Goal: Information Seeking & Learning: Understand process/instructions

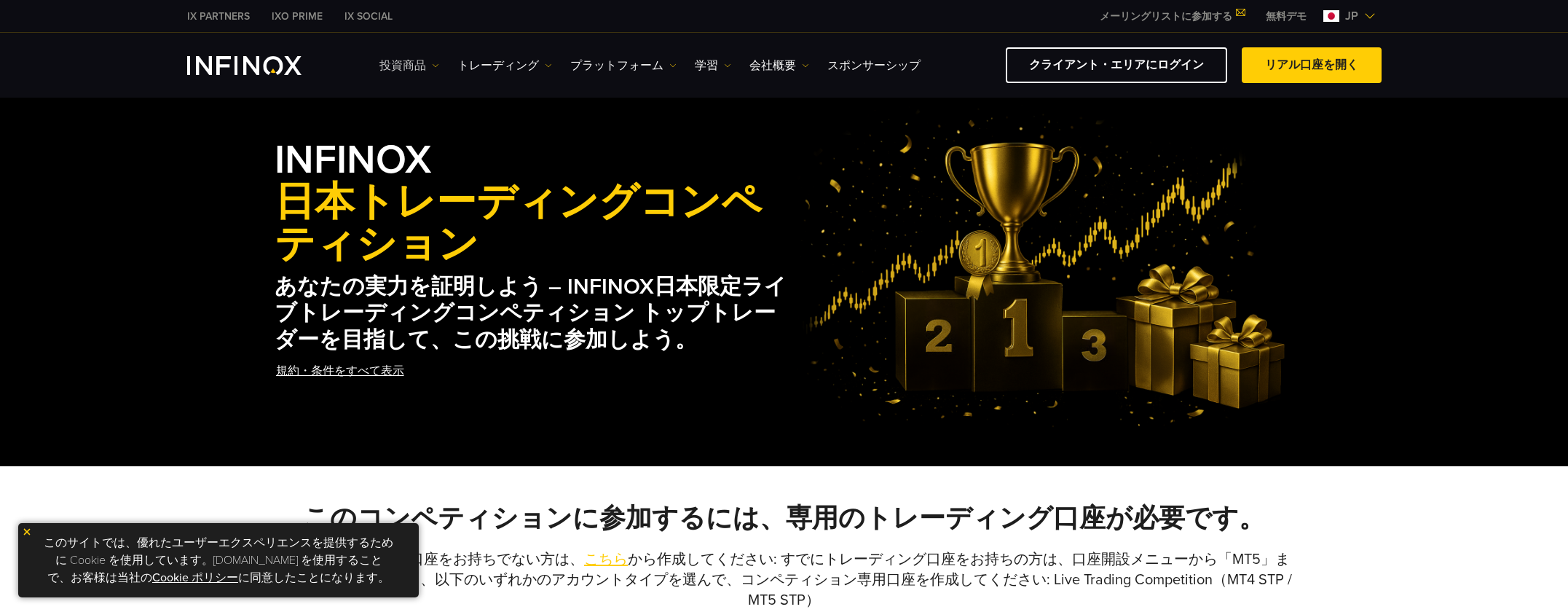
click at [433, 64] on img at bounding box center [435, 65] width 8 height 8
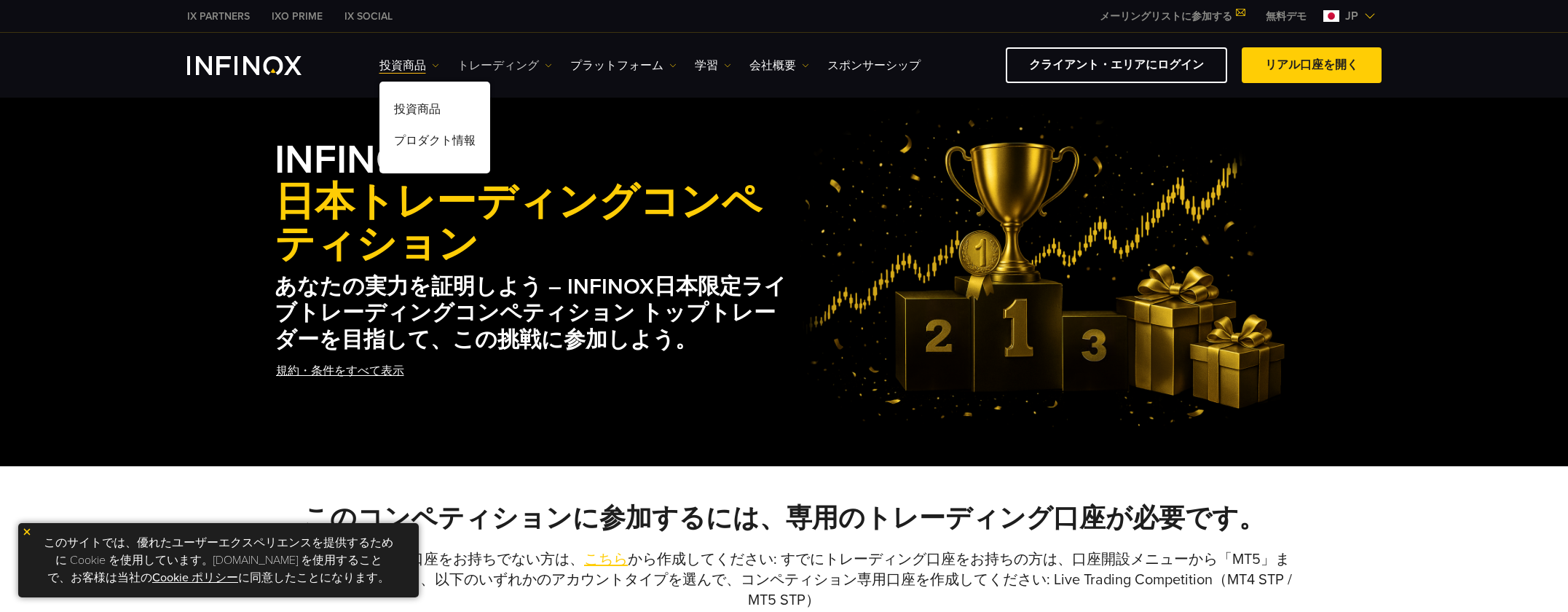
click at [544, 65] on img at bounding box center [548, 65] width 8 height 8
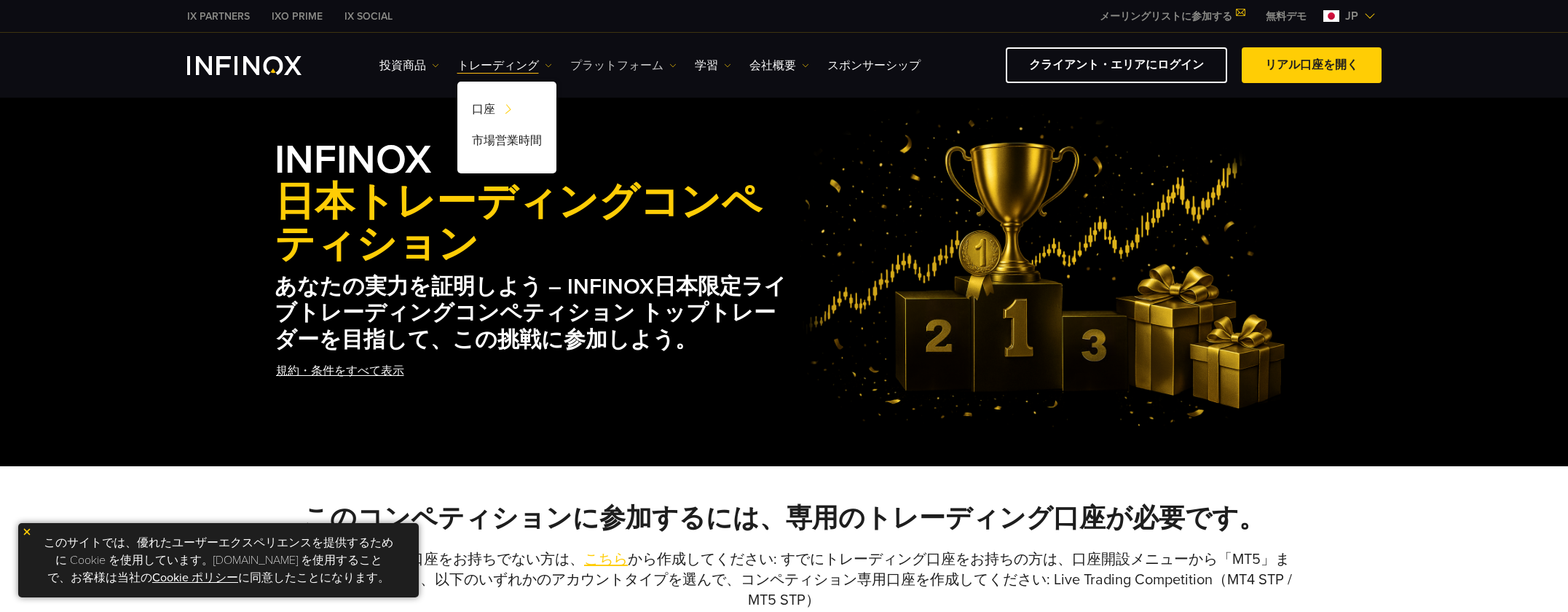
click at [666, 67] on link "プラットフォーム" at bounding box center [624, 65] width 107 height 18
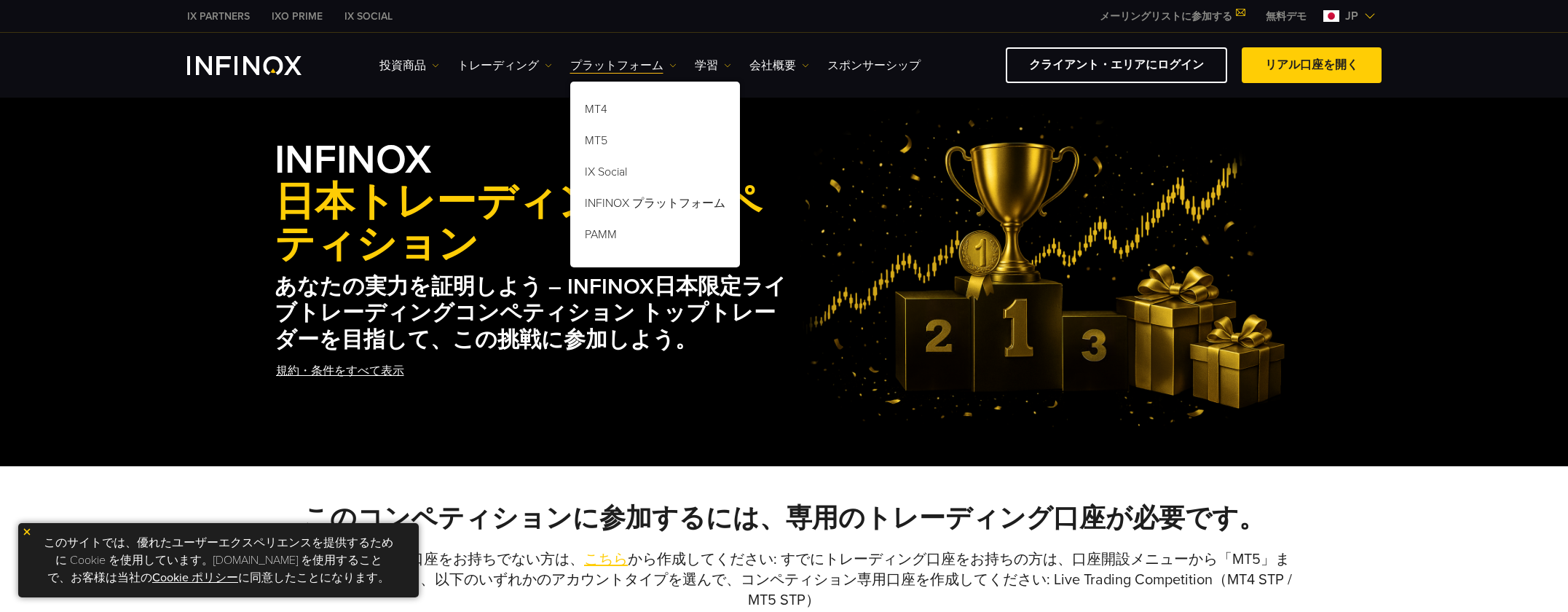
click at [851, 171] on img at bounding box center [1042, 266] width 501 height 324
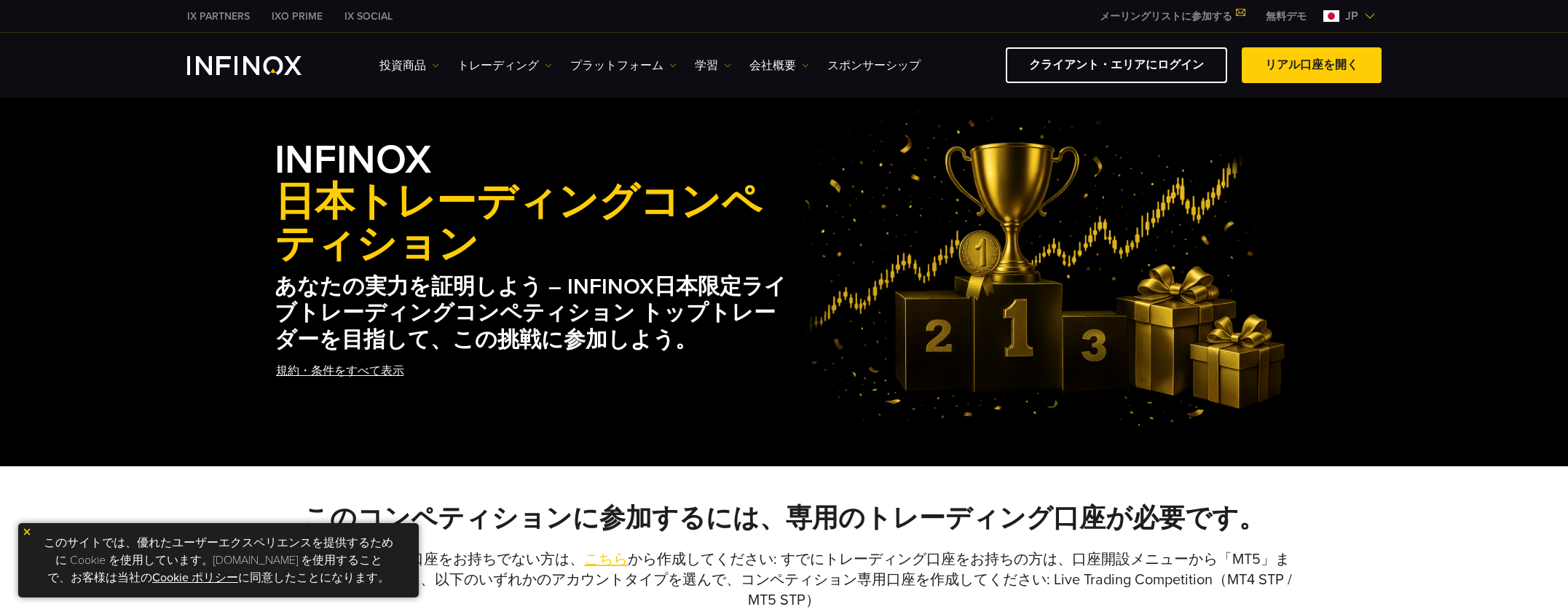
click at [397, 370] on link "規約・条件をすべて表示" at bounding box center [340, 371] width 131 height 36
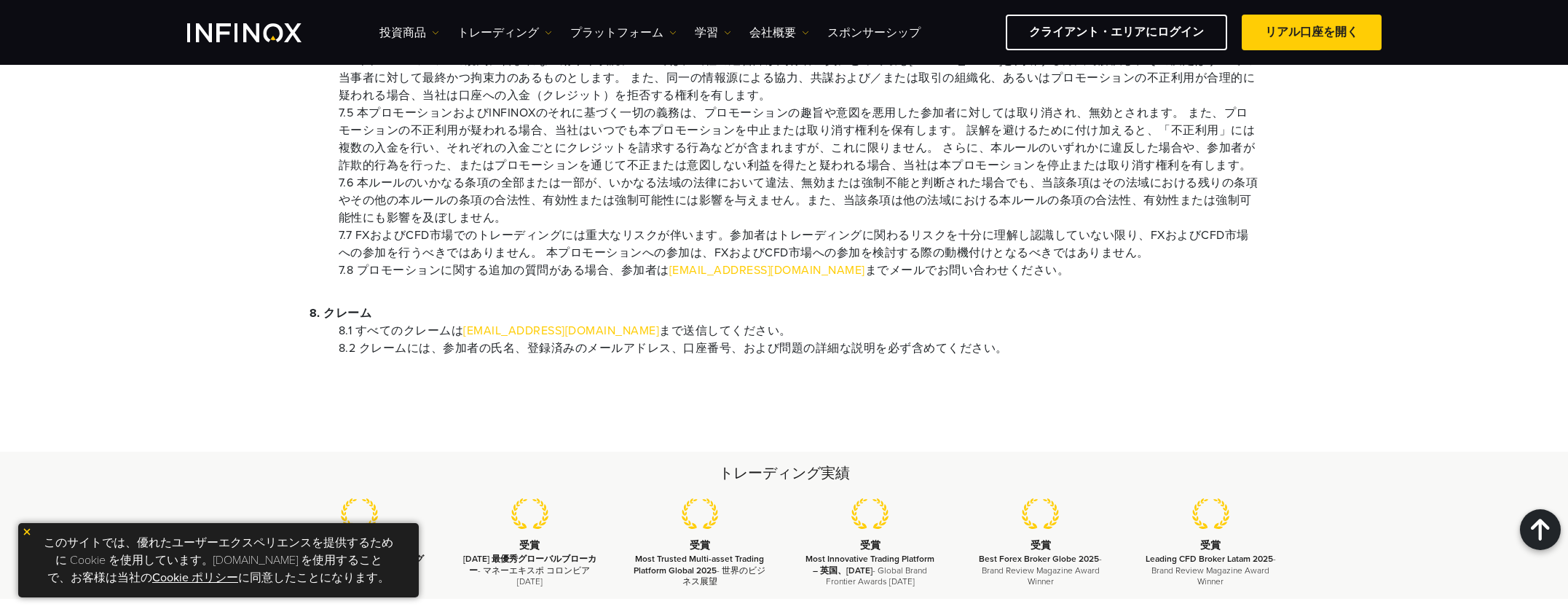
scroll to position [1943, 0]
